Goal: Contribute content: Contribute content

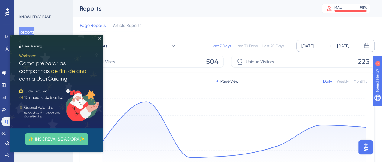
click at [313, 48] on div "[DATE]" at bounding box center [307, 45] width 12 height 7
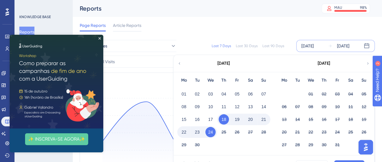
click at [189, 94] on div "01" at bounding box center [183, 93] width 13 height 11
click at [185, 93] on button "01" at bounding box center [184, 94] width 10 height 10
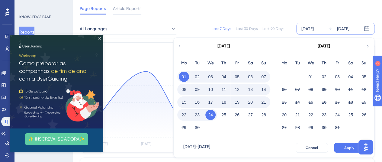
scroll to position [60, 0]
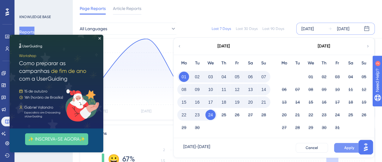
click at [352, 148] on span "Apply" at bounding box center [349, 147] width 10 height 5
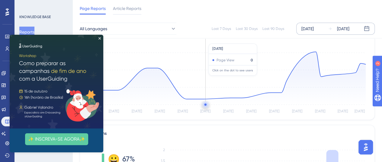
scroll to position [0, 0]
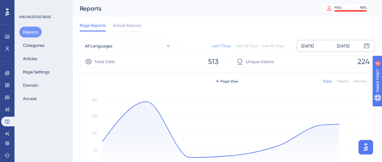
click at [313, 47] on div "[DATE]" at bounding box center [307, 45] width 12 height 7
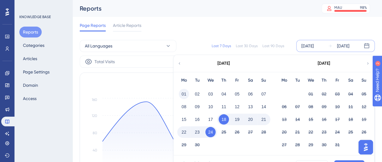
click at [185, 93] on button "01" at bounding box center [184, 94] width 10 height 10
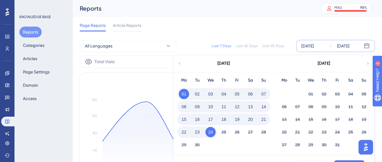
scroll to position [30, 0]
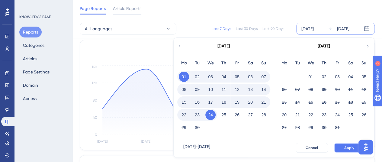
click at [342, 143] on button "Apply" at bounding box center [349, 148] width 30 height 10
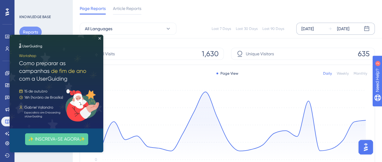
scroll to position [0, 0]
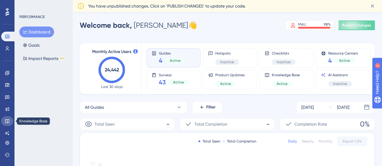
click at [8, 118] on link at bounding box center [7, 121] width 12 height 10
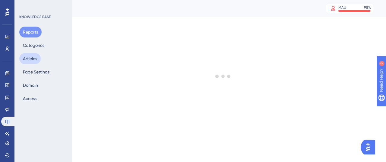
click at [34, 59] on button "Articles" at bounding box center [29, 58] width 21 height 11
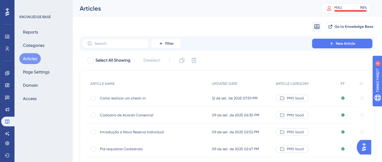
click at [140, 100] on span "Como realizar um check-in" at bounding box center [148, 98] width 97 height 5
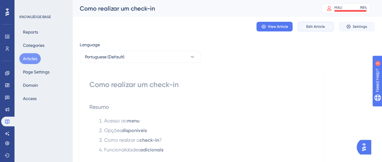
click at [318, 25] on span "Edit Article" at bounding box center [315, 26] width 19 height 5
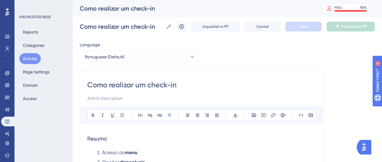
scroll to position [60, 0]
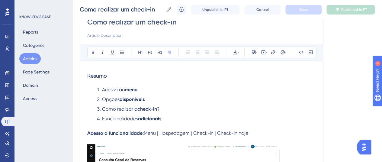
click at [94, 91] on li "Acesso ao menu" at bounding box center [204, 89] width 221 height 7
click at [94, 88] on li "Acesso ao menu" at bounding box center [204, 89] width 221 height 7
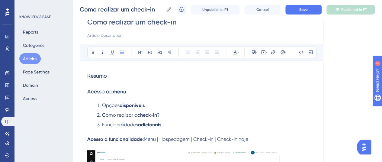
click at [100, 104] on li "Opções disponíveis" at bounding box center [204, 105] width 221 height 7
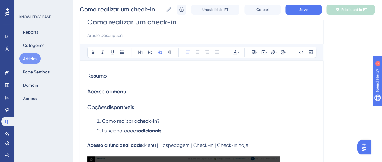
click at [94, 98] on h3 "Acesso ao menu" at bounding box center [201, 92] width 229 height 16
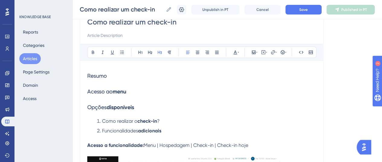
click at [87, 100] on h3 "Opções disponíveis" at bounding box center [201, 107] width 229 height 16
click at [87, 91] on span "Acesso ao" at bounding box center [99, 91] width 25 height 6
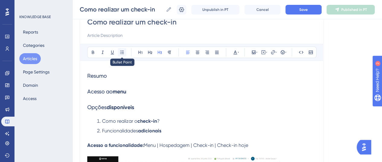
click at [119, 52] on icon at bounding box center [121, 52] width 5 height 5
click at [101, 120] on li "Como realizar o check-in ?" at bounding box center [204, 120] width 221 height 7
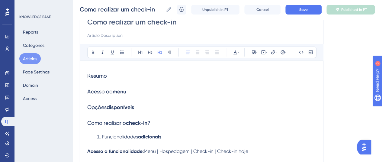
click at [103, 135] on span "Funcionalidades" at bounding box center [120, 137] width 36 height 6
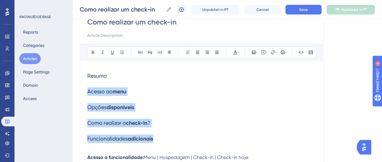
drag, startPoint x: 161, startPoint y: 138, endPoint x: 78, endPoint y: 95, distance: 93.8
click at [139, 53] on icon at bounding box center [140, 52] width 5 height 5
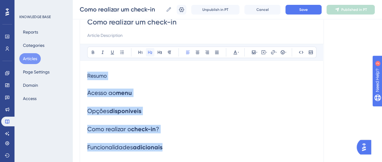
click at [150, 52] on icon at bounding box center [150, 52] width 4 height 3
click at [170, 52] on icon at bounding box center [169, 52] width 5 height 5
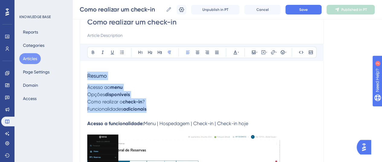
click at [134, 102] on strong "check-in" at bounding box center [132, 102] width 20 height 6
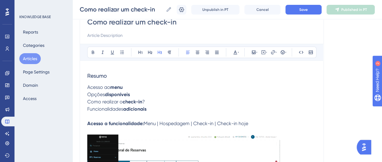
click at [97, 74] on span "Resumo" at bounding box center [97, 75] width 20 height 6
click at [88, 87] on span "Acesso ao" at bounding box center [98, 87] width 23 height 6
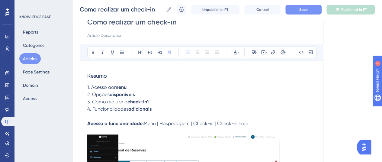
click at [298, 11] on button "Save" at bounding box center [303, 10] width 36 height 10
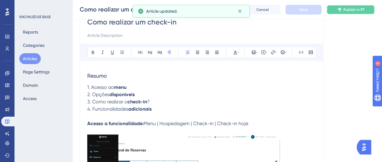
click at [349, 14] on button "Publish in PT" at bounding box center [350, 10] width 48 height 10
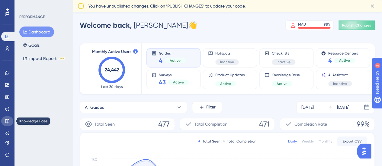
click at [5, 124] on link at bounding box center [7, 121] width 12 height 10
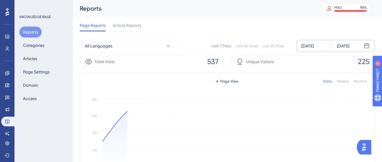
click at [310, 43] on div "[DATE]" at bounding box center [307, 45] width 12 height 7
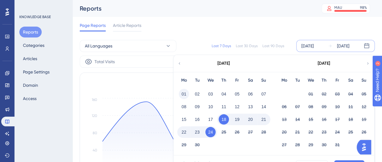
click at [183, 93] on button "01" at bounding box center [184, 94] width 10 height 10
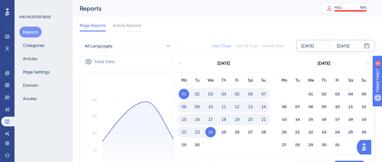
click at [346, 161] on button "Apply" at bounding box center [349, 165] width 30 height 10
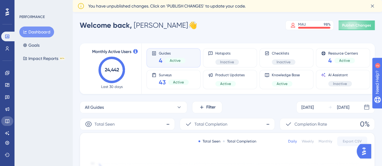
click at [8, 119] on icon at bounding box center [7, 121] width 5 height 5
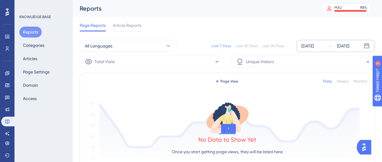
click at [308, 44] on div "[DATE]" at bounding box center [307, 45] width 12 height 7
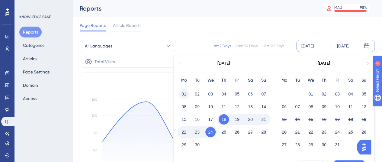
click at [185, 93] on button "01" at bounding box center [184, 94] width 10 height 10
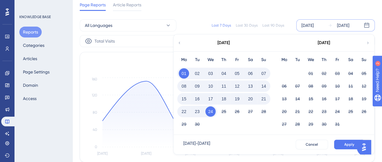
scroll to position [30, 0]
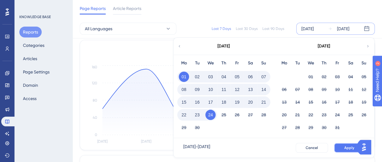
click at [344, 146] on span "Apply" at bounding box center [349, 147] width 10 height 5
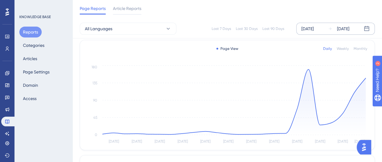
scroll to position [0, 0]
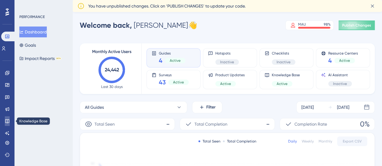
click at [5, 125] on link at bounding box center [7, 121] width 5 height 10
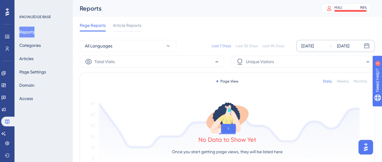
click at [324, 49] on div "Sep 18 2025 Sep 24 2025" at bounding box center [335, 46] width 78 height 12
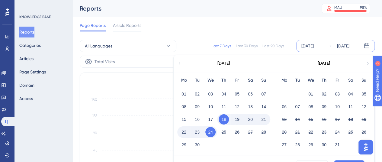
drag, startPoint x: 185, startPoint y: 93, endPoint x: 204, endPoint y: 113, distance: 27.3
click at [185, 93] on button "01" at bounding box center [184, 94] width 10 height 10
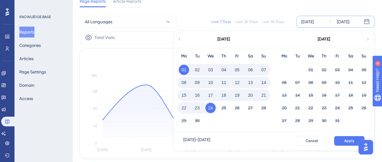
scroll to position [30, 0]
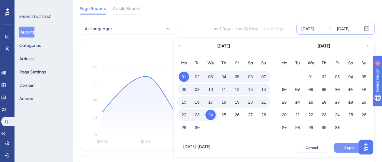
click at [346, 148] on span "Apply" at bounding box center [349, 147] width 10 height 5
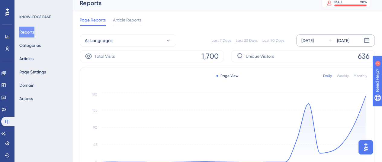
scroll to position [0, 0]
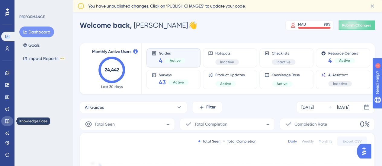
click at [7, 125] on link at bounding box center [7, 121] width 12 height 10
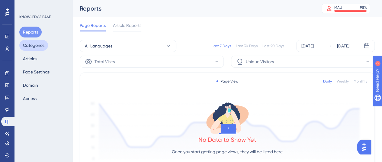
click at [39, 46] on button "Categories" at bounding box center [33, 45] width 29 height 11
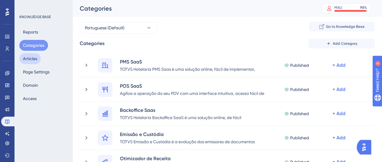
click at [33, 56] on button "Articles" at bounding box center [29, 58] width 21 height 11
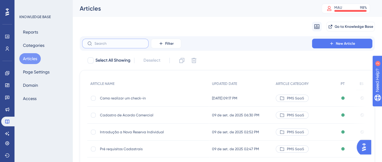
click at [121, 43] on input "text" at bounding box center [118, 43] width 49 height 4
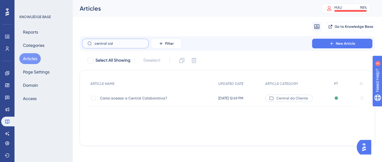
type input "central col"
click at [142, 104] on div "Como acessar a Central Colaborativa? Como acessar a Central Colaborativa?" at bounding box center [148, 98] width 97 height 17
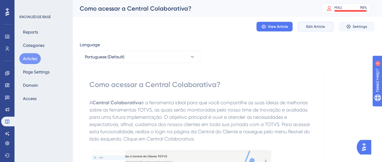
click at [316, 30] on button "Edit Article" at bounding box center [315, 27] width 36 height 10
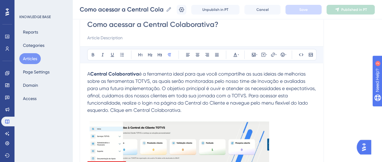
scroll to position [60, 0]
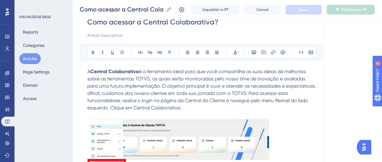
click at [145, 87] on span "é a ferramenta ideal para que você compartilhe as suas ideias de melhorias sobr…" at bounding box center [202, 89] width 230 height 42
click at [89, 70] on span "A" at bounding box center [88, 71] width 3 height 6
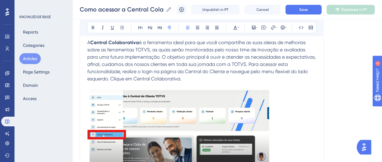
scroll to position [181, 0]
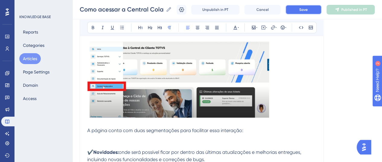
click at [300, 6] on button "Save" at bounding box center [303, 10] width 36 height 10
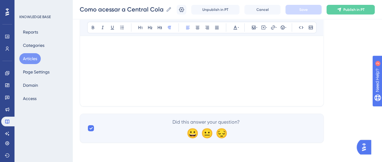
scroll to position [1028, 0]
